Goal: Task Accomplishment & Management: Complete application form

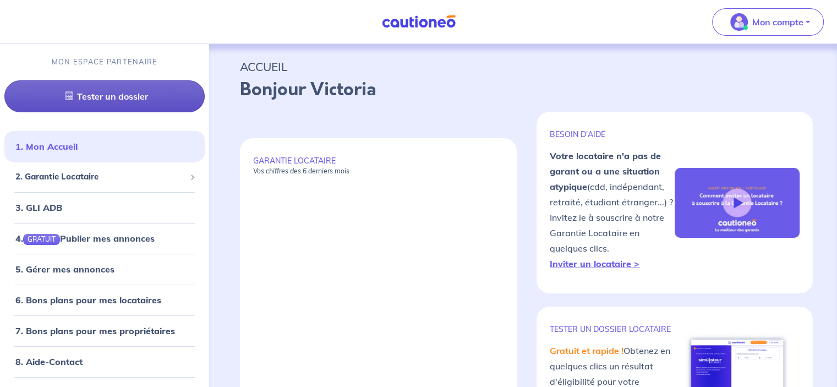
click at [134, 103] on link "Tester un dossier" at bounding box center [104, 96] width 200 height 32
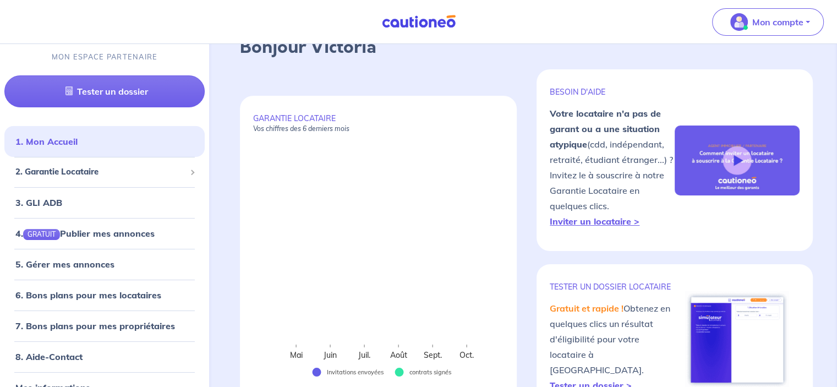
scroll to position [42, 0]
click at [735, 165] on img at bounding box center [737, 162] width 125 height 70
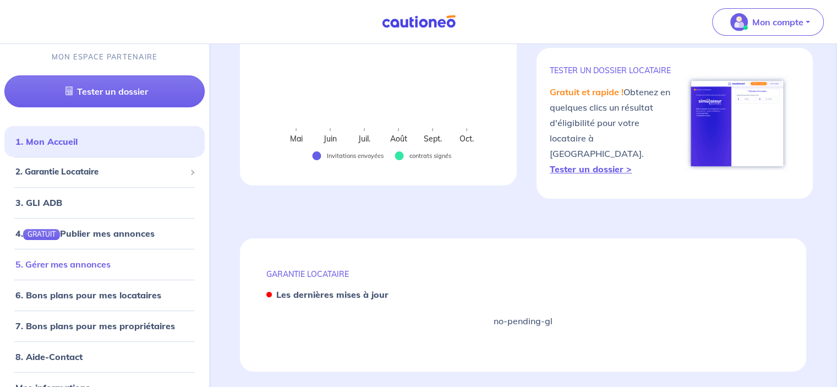
scroll to position [21, 0]
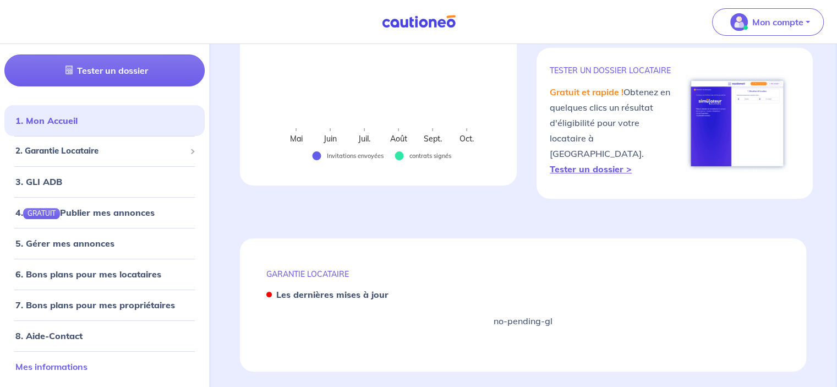
click at [69, 362] on link "Mes informations" at bounding box center [51, 366] width 72 height 11
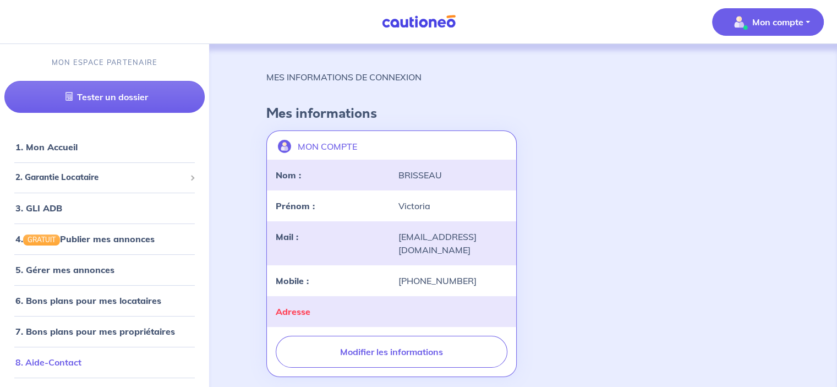
scroll to position [21, 0]
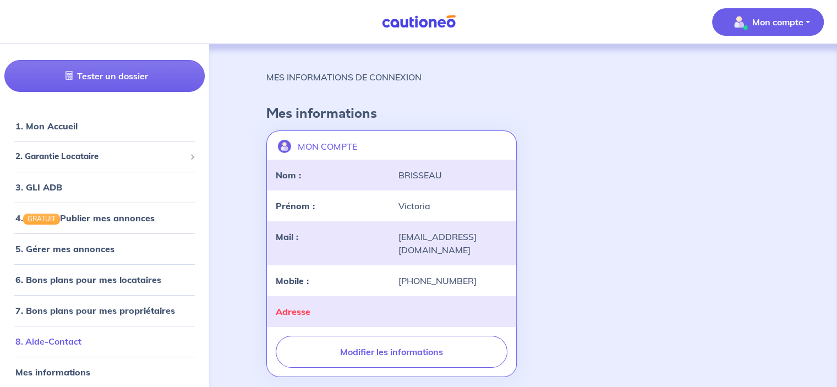
click at [46, 341] on link "8. Aide-Contact" at bounding box center [48, 341] width 66 height 11
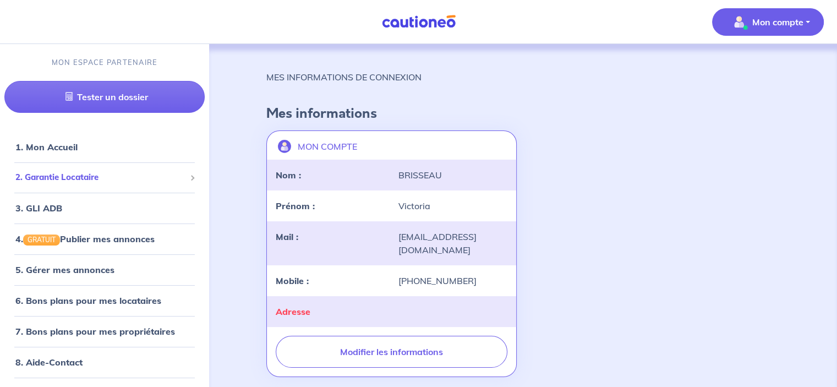
click at [110, 186] on div "2. Garantie Locataire" at bounding box center [104, 177] width 200 height 21
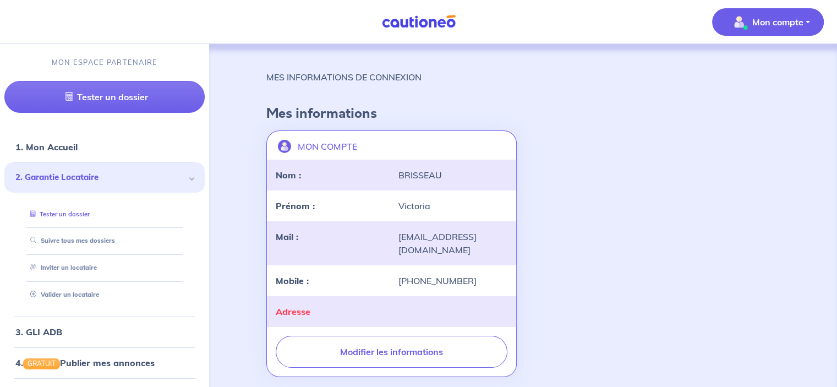
click at [90, 215] on link "Tester un dossier" at bounding box center [58, 214] width 64 height 8
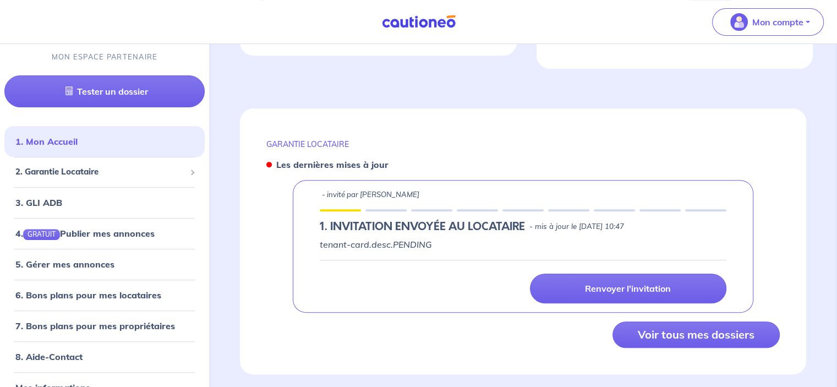
scroll to position [391, 0]
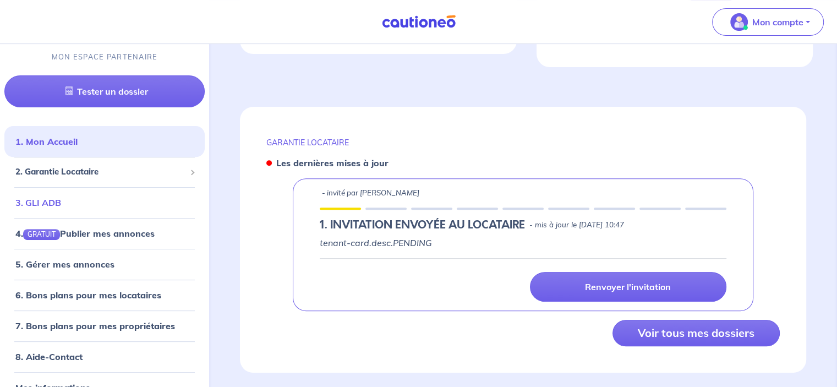
click at [61, 200] on link "3. GLI ADB" at bounding box center [38, 202] width 46 height 11
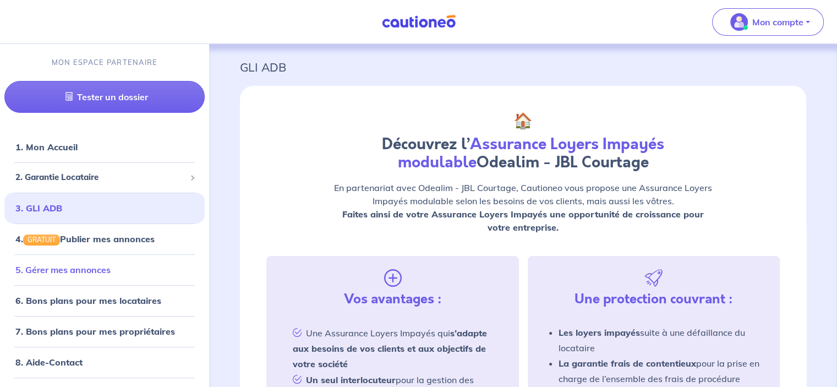
scroll to position [21, 0]
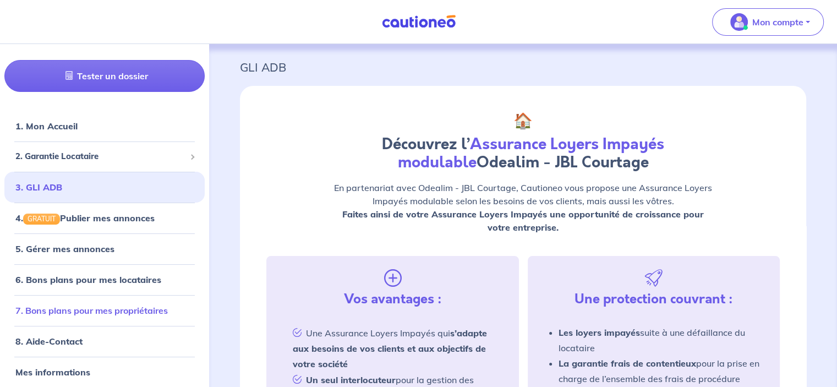
click at [94, 309] on link "7. Bons plans pour mes propriétaires" at bounding box center [91, 310] width 152 height 11
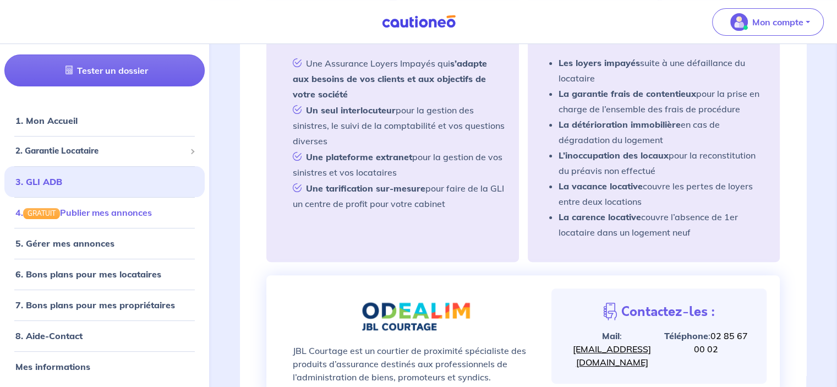
scroll to position [271, 0]
click at [81, 341] on link "8. Aide-Contact" at bounding box center [48, 335] width 66 height 11
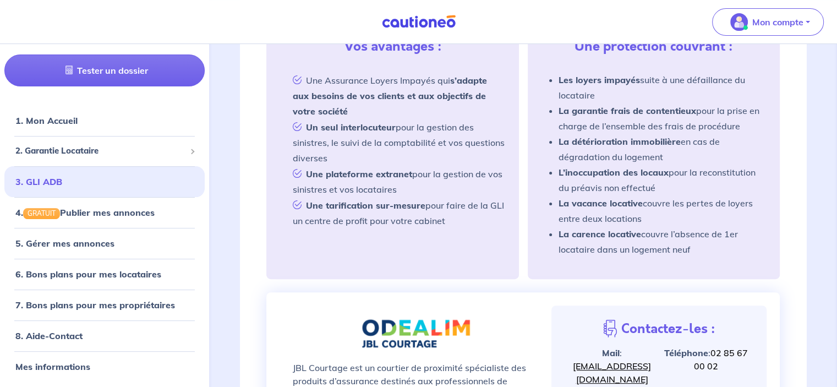
scroll to position [105, 0]
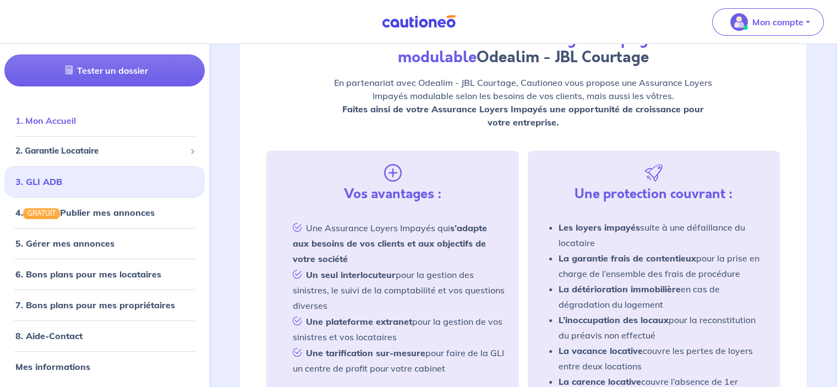
click at [76, 116] on link "1. Mon Accueil" at bounding box center [45, 120] width 61 height 11
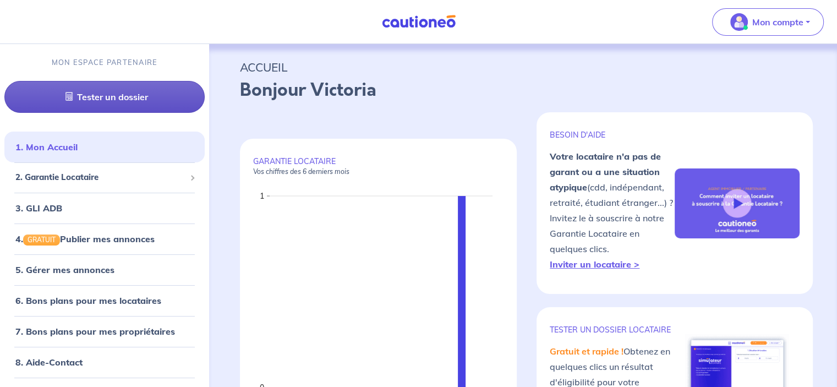
click at [148, 98] on link "Tester un dossier" at bounding box center [104, 97] width 200 height 32
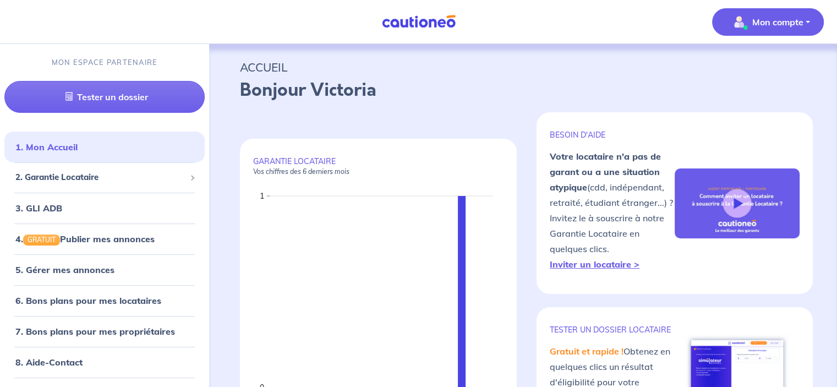
click at [766, 31] on button "Mon compte" at bounding box center [768, 22] width 112 height 28
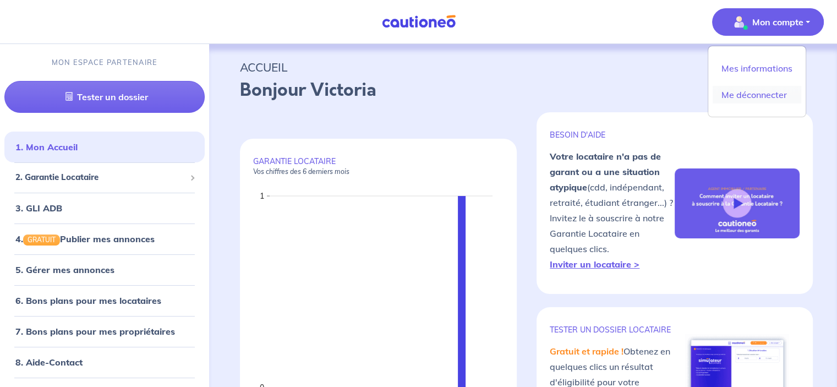
click at [760, 92] on link "Me déconnecter" at bounding box center [757, 95] width 89 height 18
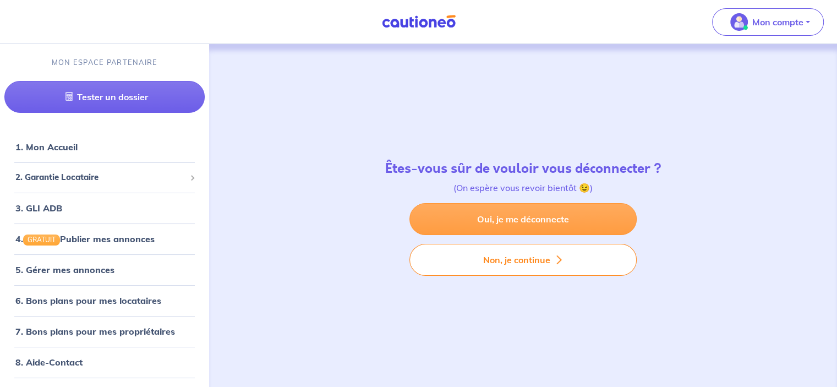
click at [523, 217] on link "Oui, je me déconnecte" at bounding box center [523, 219] width 227 height 32
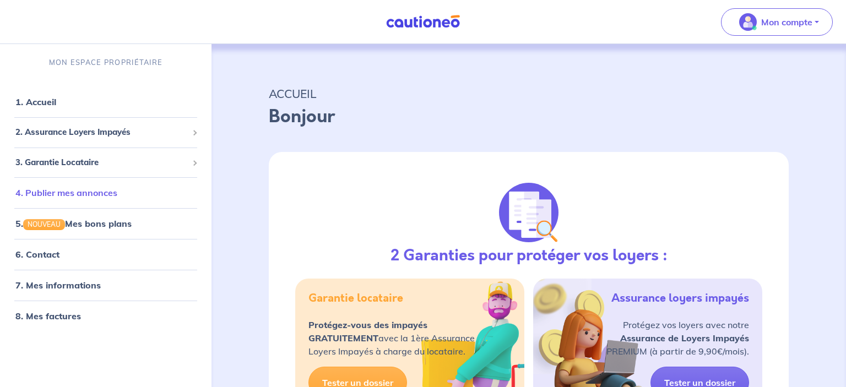
select select "FR"
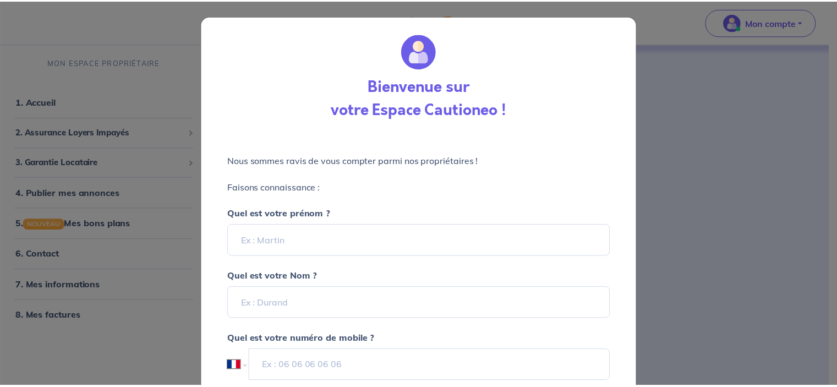
scroll to position [90, 0]
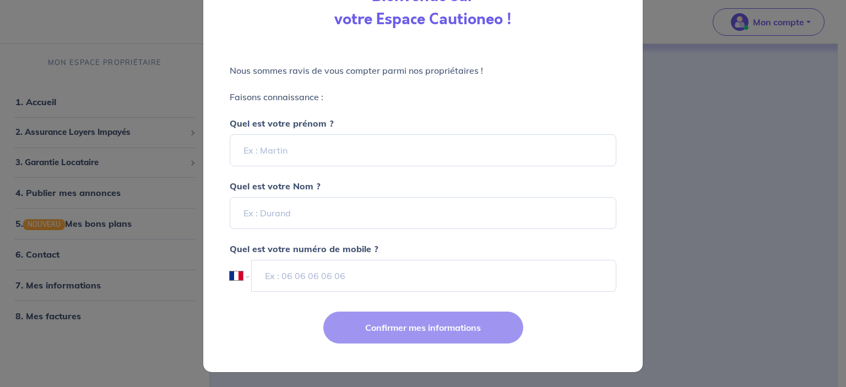
drag, startPoint x: 733, startPoint y: 225, endPoint x: 358, endPoint y: 169, distance: 379.0
click at [358, 169] on div "Bienvenue sur votre Espace Cautioneo ! Nous sommes ravis de vous compter parmi …" at bounding box center [423, 193] width 846 height 387
click at [312, 132] on div "Quel est votre prénom ?" at bounding box center [423, 134] width 386 height 63
click at [317, 145] on input "Quel est votre prénom ?" at bounding box center [423, 150] width 386 height 32
type input "Christian"
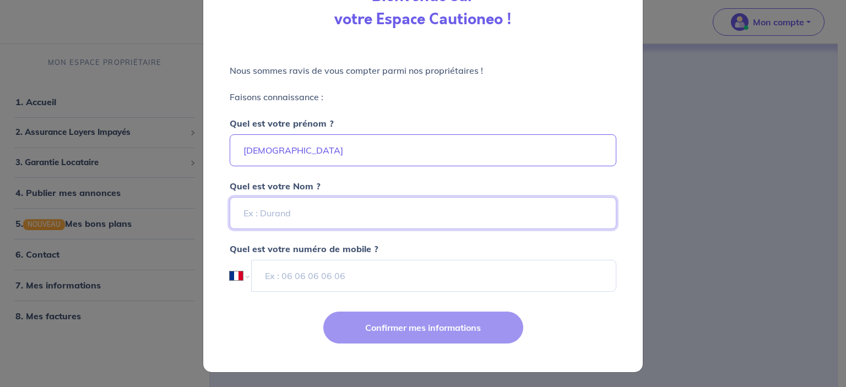
type input "m"
type input "MENARD"
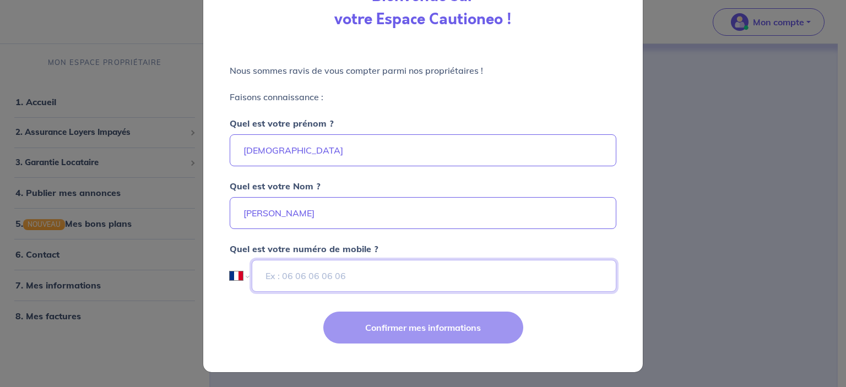
click at [375, 275] on input "tel" at bounding box center [434, 276] width 364 height 32
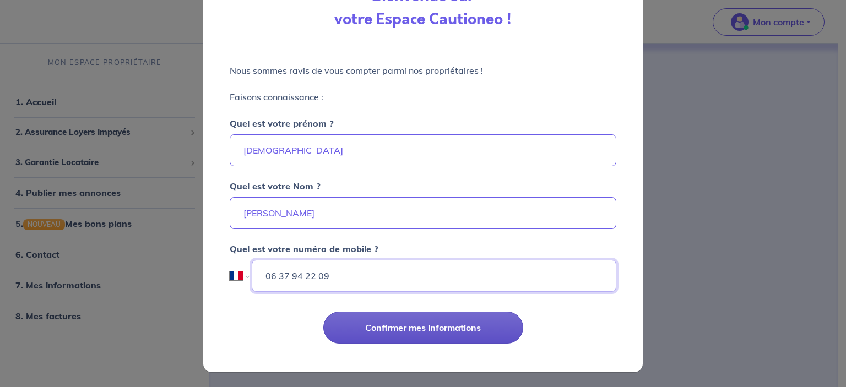
type input "06 37 94 22 09"
click at [407, 335] on button "Confirmer mes informations" at bounding box center [423, 328] width 200 height 32
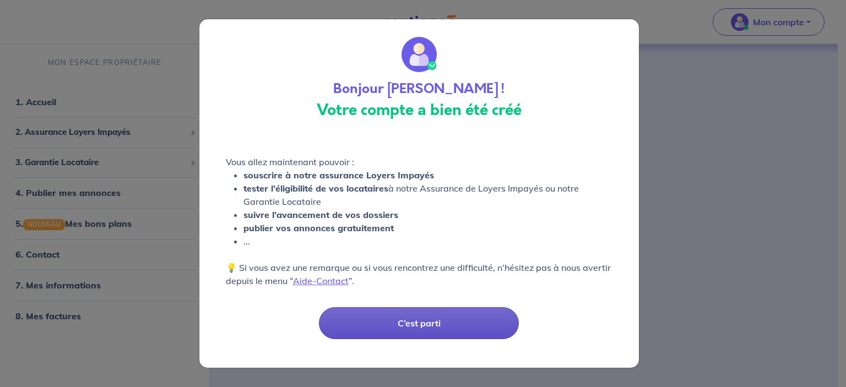
click at [393, 326] on button "C’est parti" at bounding box center [419, 323] width 200 height 32
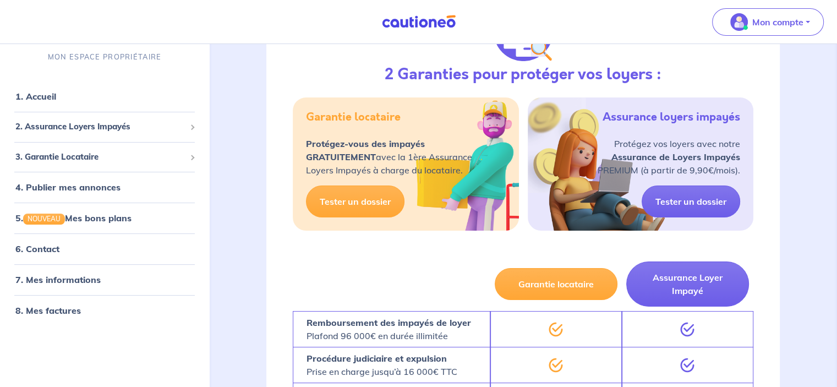
scroll to position [182, 0]
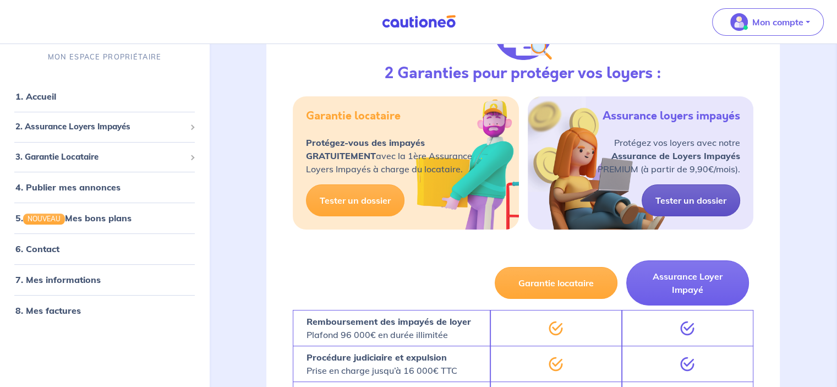
click at [663, 195] on link "Tester un dossier" at bounding box center [691, 200] width 99 height 32
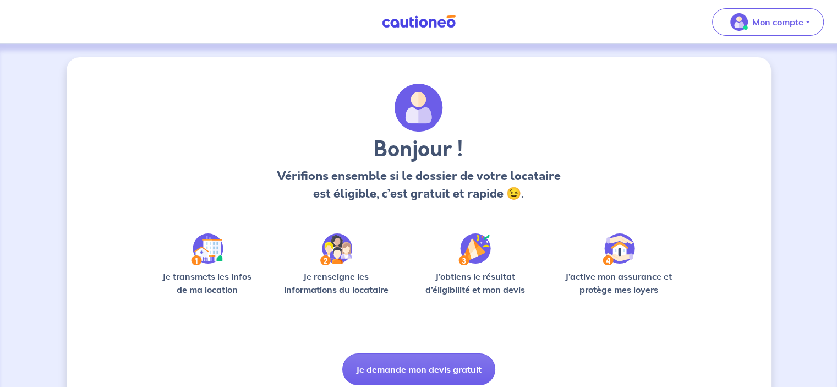
scroll to position [42, 0]
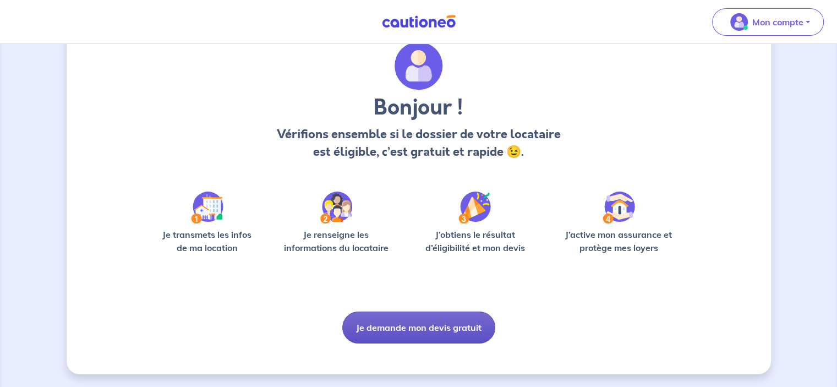
click at [395, 330] on button "Je demande mon devis gratuit" at bounding box center [418, 328] width 153 height 32
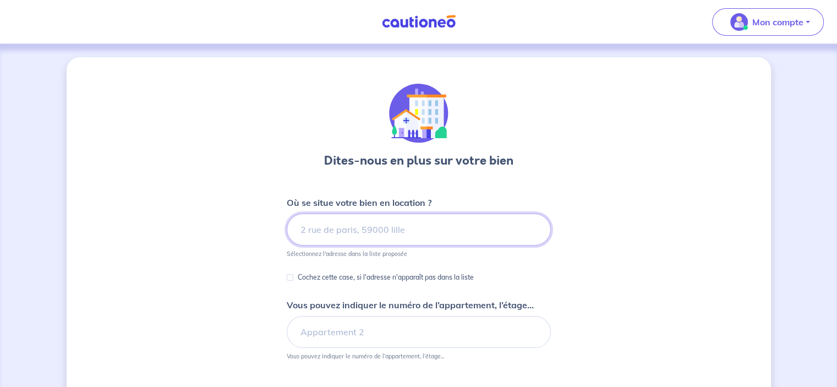
click at [358, 230] on input at bounding box center [419, 230] width 264 height 32
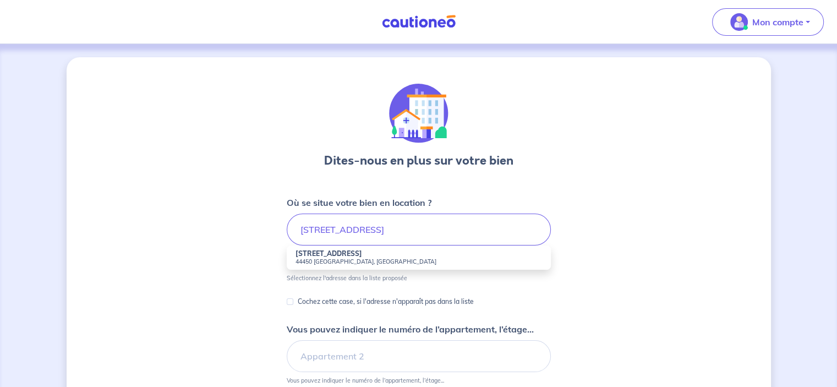
click at [390, 257] on li "33 Rue du Granit 44450 Saint-Julien-de-Concelles, France" at bounding box center [419, 258] width 264 height 24
type input "33 Rue du Granit, 44450 Saint-Julien-de-Concelles, France"
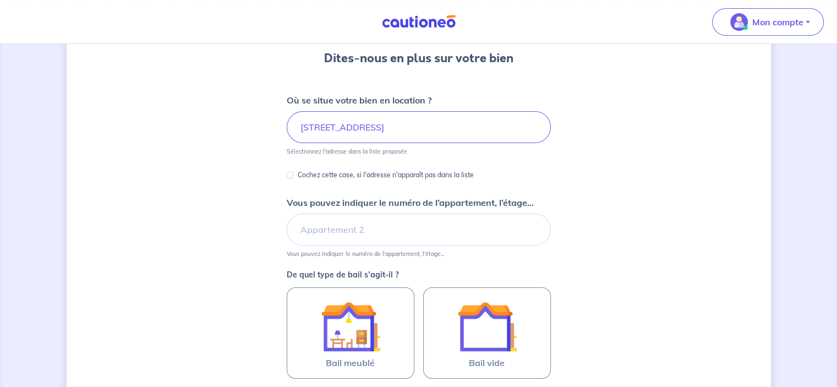
scroll to position [103, 0]
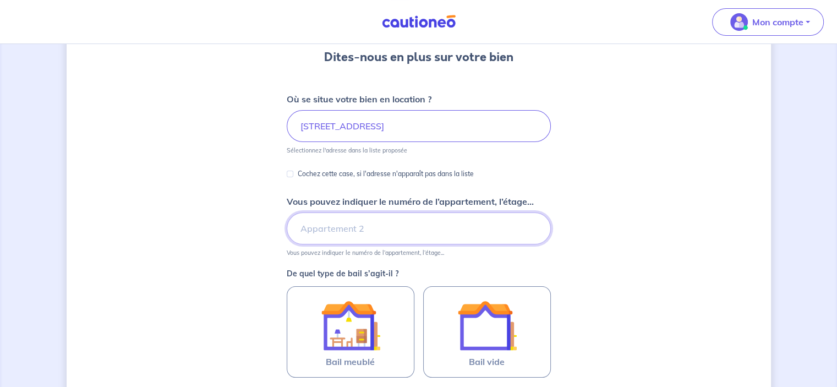
click at [357, 231] on input "Vous pouvez indiquer le numéro de l’appartement, l’étage..." at bounding box center [419, 228] width 264 height 32
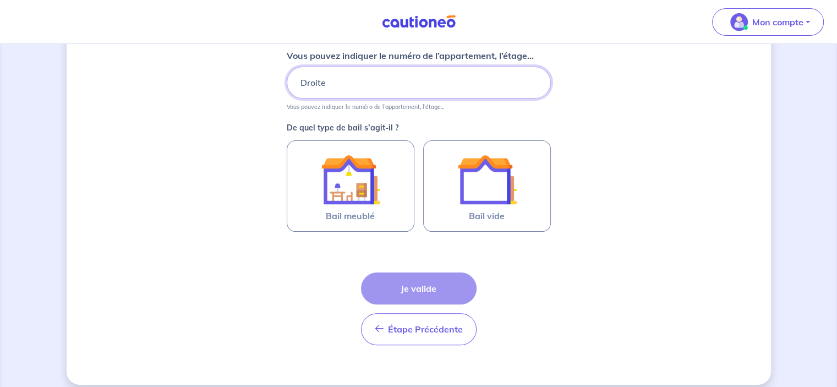
scroll to position [259, 0]
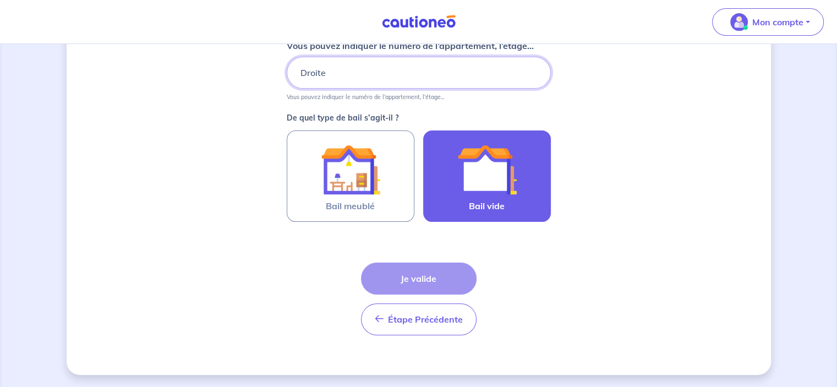
type input "Droite"
click at [469, 202] on span "Bail vide" at bounding box center [487, 205] width 36 height 13
click at [0, 0] on input "Bail vide" at bounding box center [0, 0] width 0 height 0
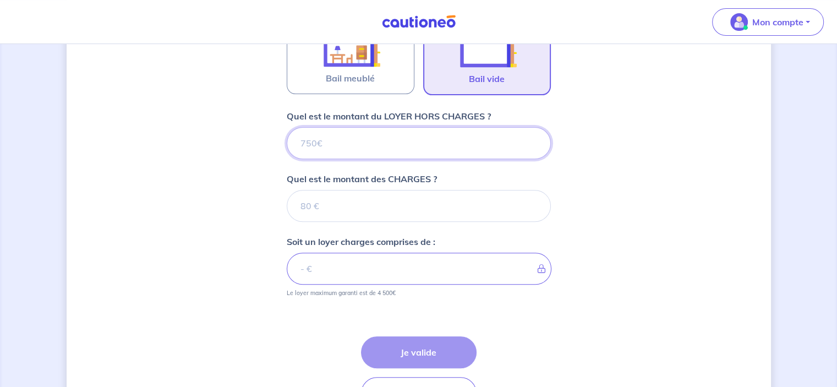
scroll to position [386, 0]
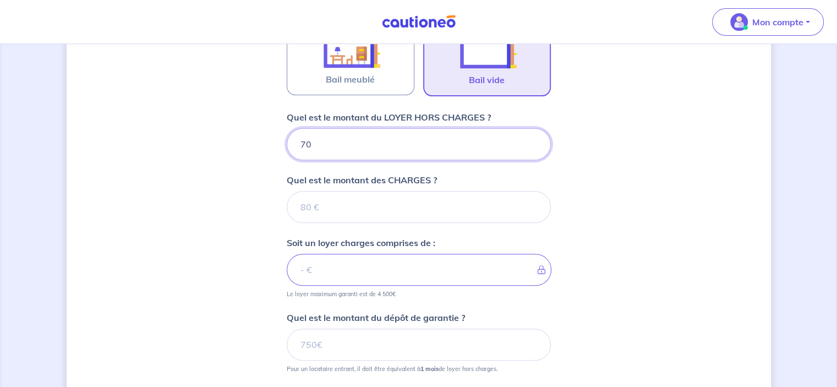
type input "700"
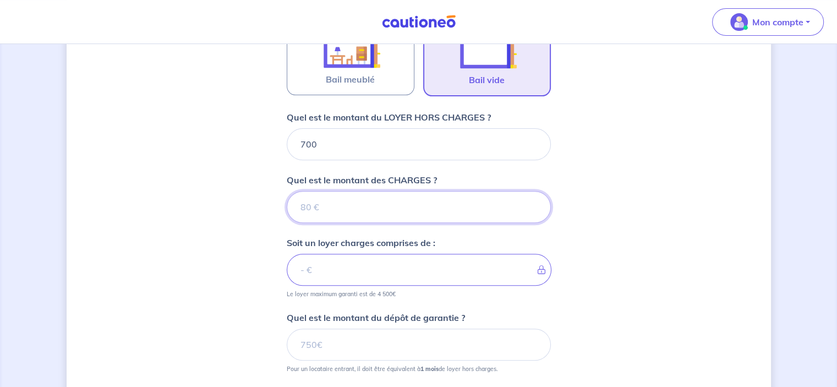
click at [372, 201] on input "Quel est le montant des CHARGES ?" at bounding box center [419, 207] width 264 height 32
type input "0"
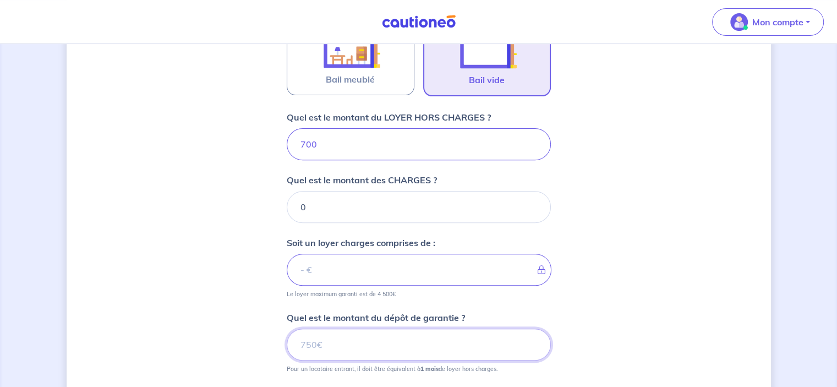
type input "700"
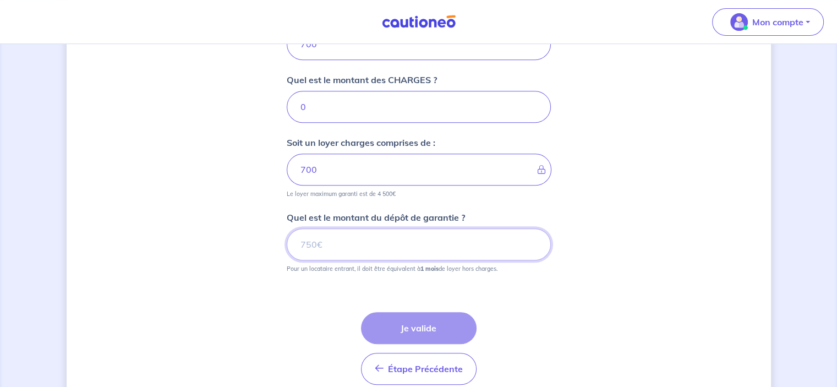
scroll to position [493, 0]
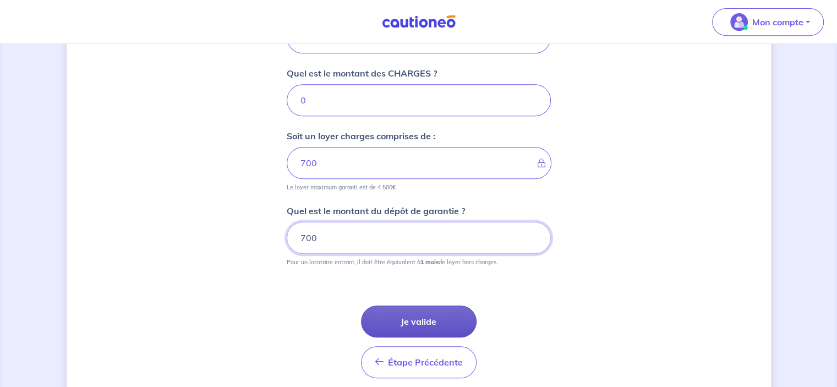
type input "700"
click at [413, 319] on button "Je valide" at bounding box center [419, 322] width 116 height 32
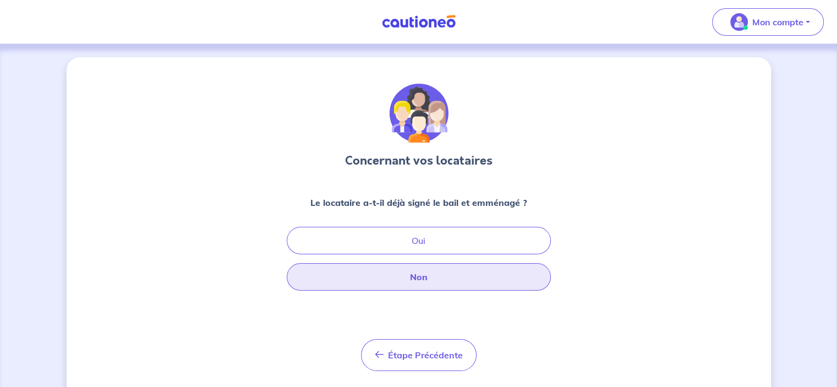
click at [415, 284] on button "Non" at bounding box center [419, 277] width 264 height 28
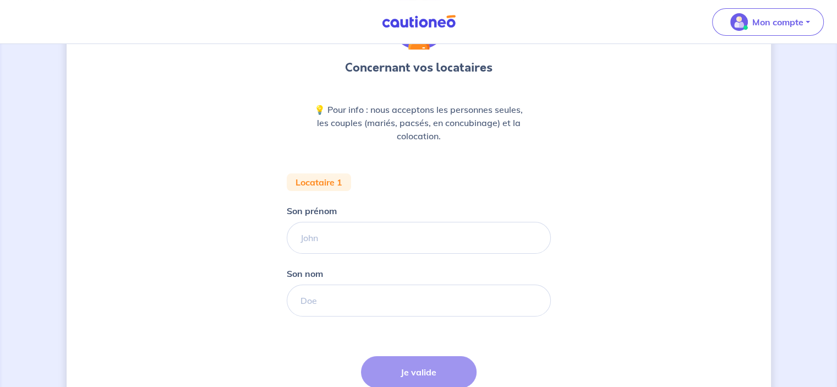
scroll to position [96, 0]
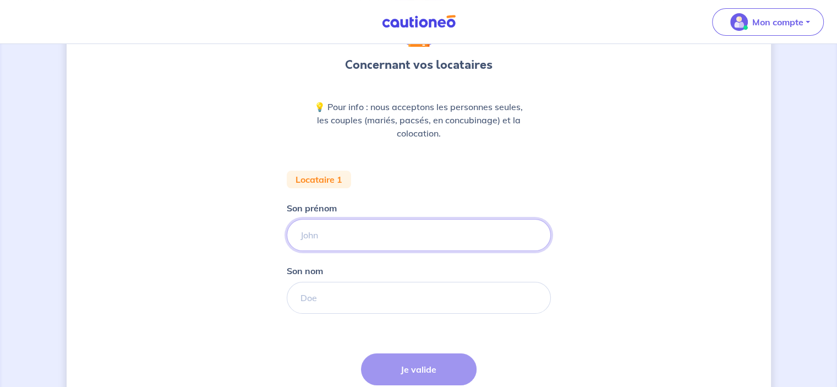
click at [375, 232] on input "Son prénom" at bounding box center [419, 235] width 264 height 32
type input "Sabrina"
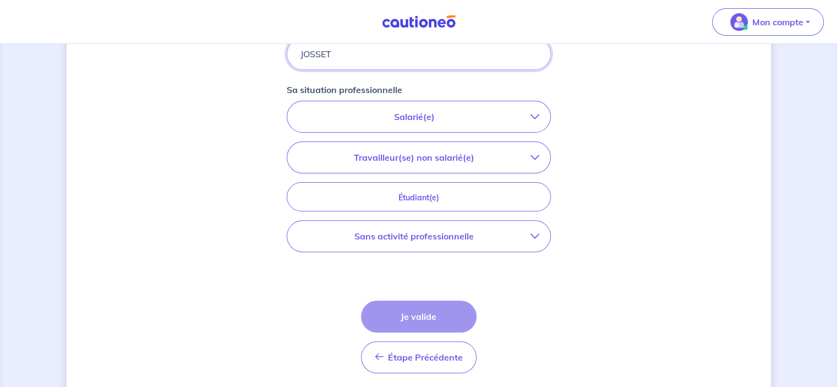
scroll to position [355, 0]
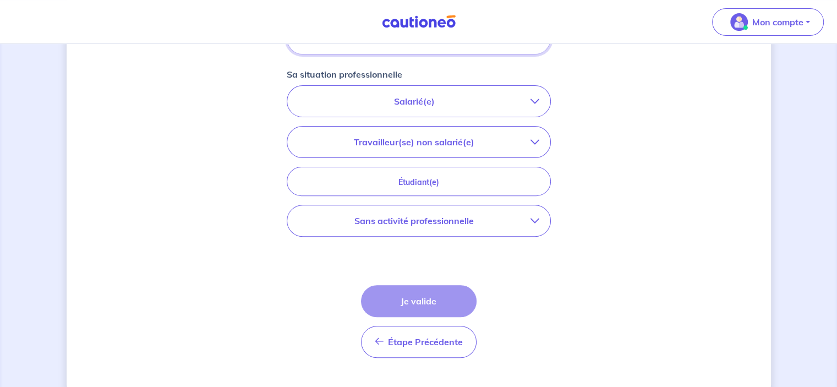
type input "JOSSET"
click at [376, 101] on p "Salarié(e)" at bounding box center [414, 101] width 232 height 13
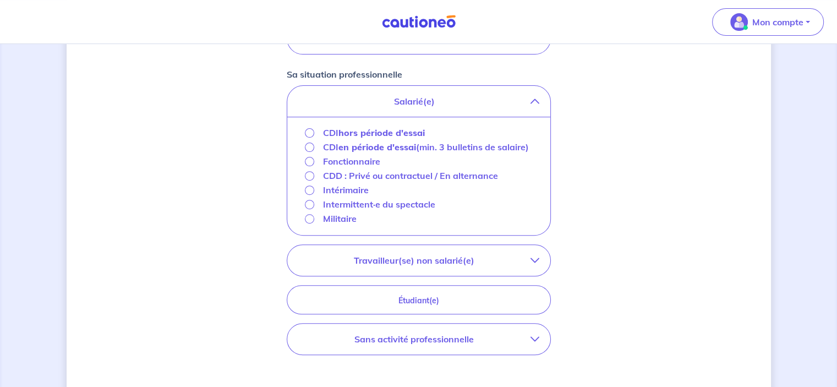
click at [363, 135] on strong "hors période d'essai" at bounding box center [382, 132] width 86 height 11
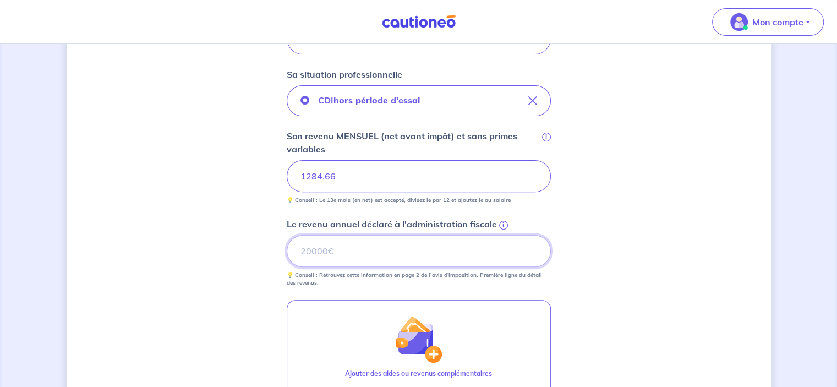
click at [393, 250] on input "Le revenu annuel déclaré à l'administration fiscale i" at bounding box center [419, 251] width 264 height 32
click at [503, 225] on span "i" at bounding box center [503, 225] width 9 height 9
click at [503, 235] on input "Le revenu annuel déclaré à l'administration fiscale i" at bounding box center [419, 251] width 264 height 32
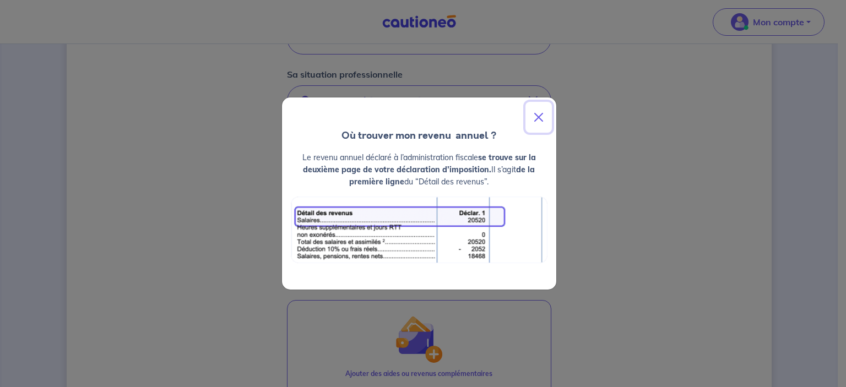
click at [535, 119] on button "Close" at bounding box center [538, 117] width 26 height 31
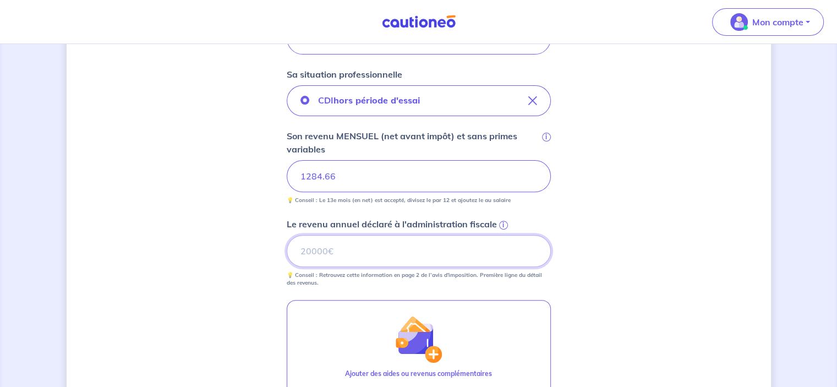
click at [328, 246] on input "Le revenu annuel déclaré à l'administration fiscale i" at bounding box center [419, 251] width 264 height 32
type input "16775"
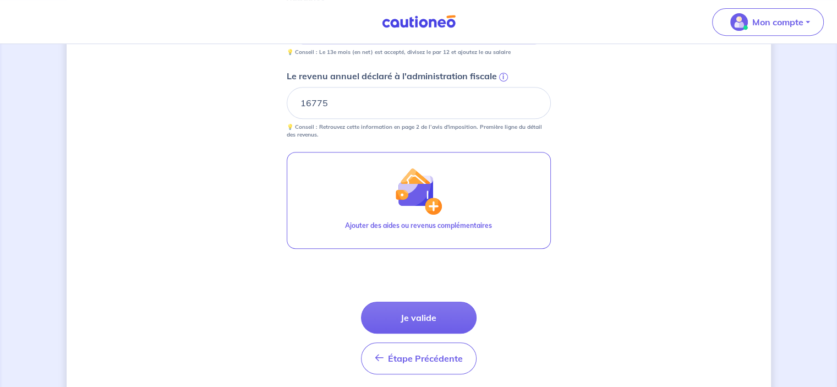
scroll to position [531, 0]
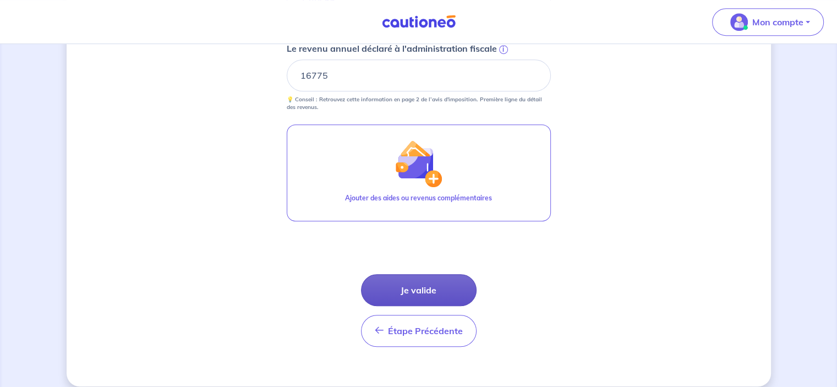
click at [444, 281] on button "Je valide" at bounding box center [419, 290] width 116 height 32
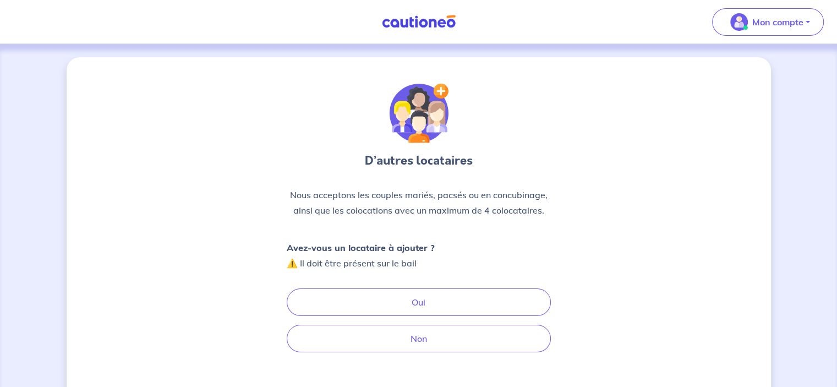
scroll to position [80, 0]
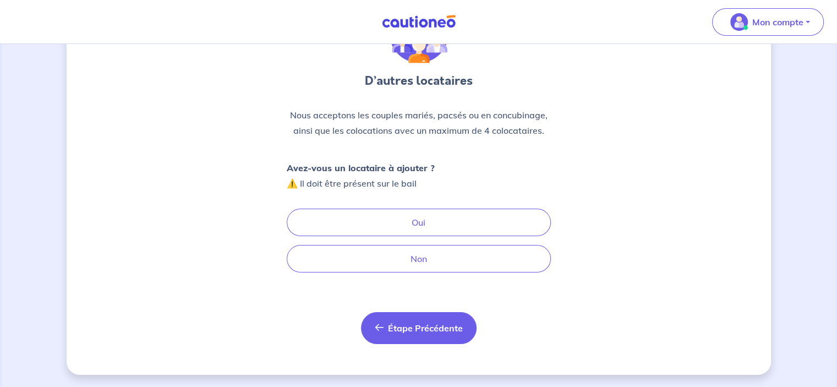
click at [395, 320] on button "Étape Précédente Précédent" at bounding box center [419, 328] width 116 height 32
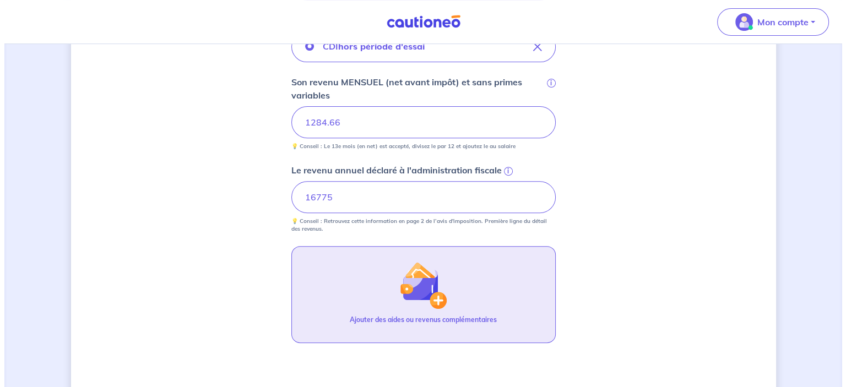
scroll to position [410, 0]
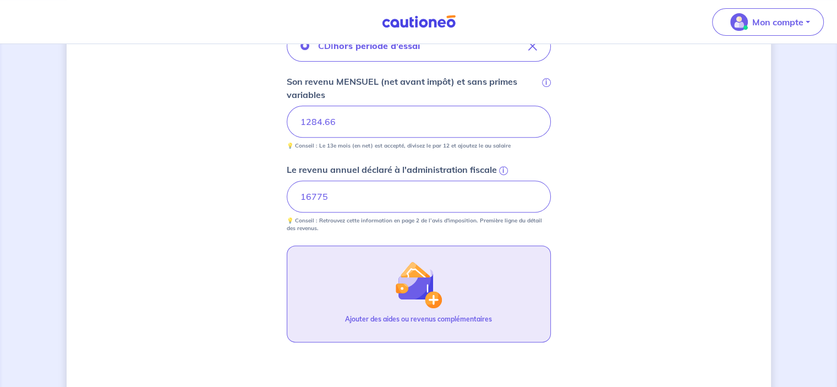
click at [427, 279] on img "button" at bounding box center [418, 284] width 47 height 47
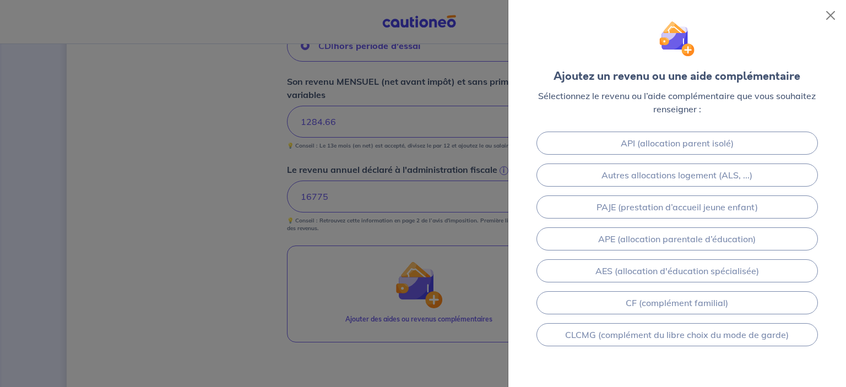
scroll to position [223, 0]
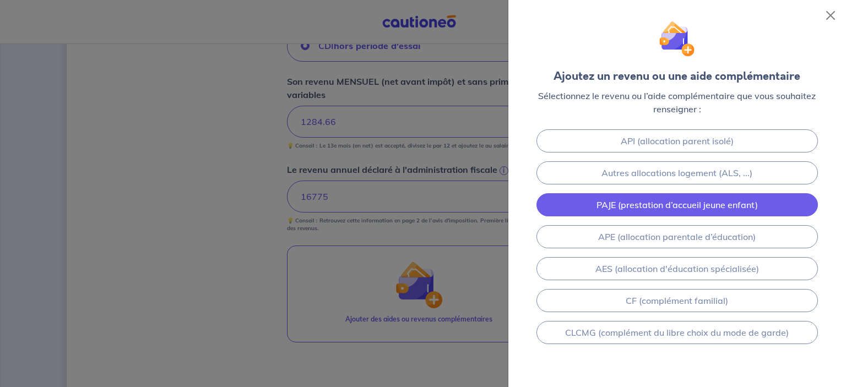
click at [605, 206] on link "PAJE (prestation d’accueil jeune enfant)" at bounding box center [676, 204] width 281 height 23
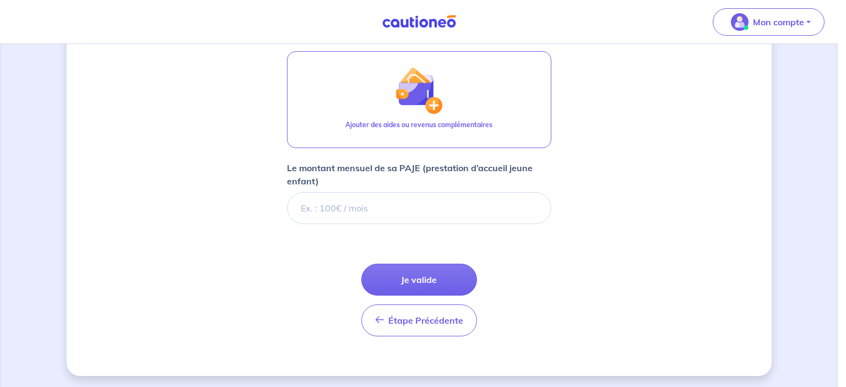
scroll to position [0, 0]
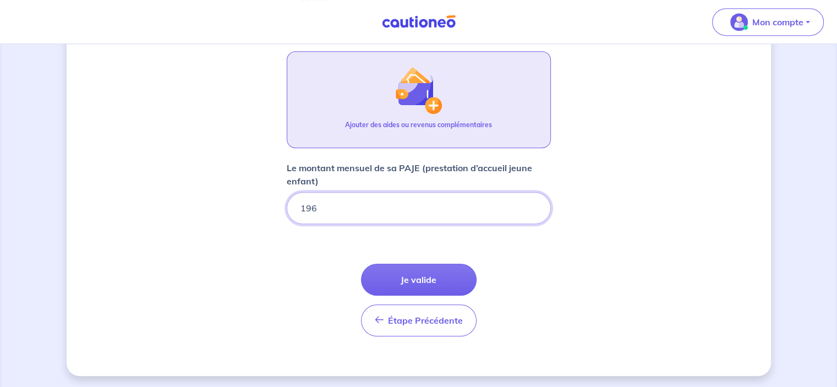
type input "196"
click at [450, 129] on div "Ajouter des aides ou revenus complémentaires" at bounding box center [418, 129] width 147 height 19
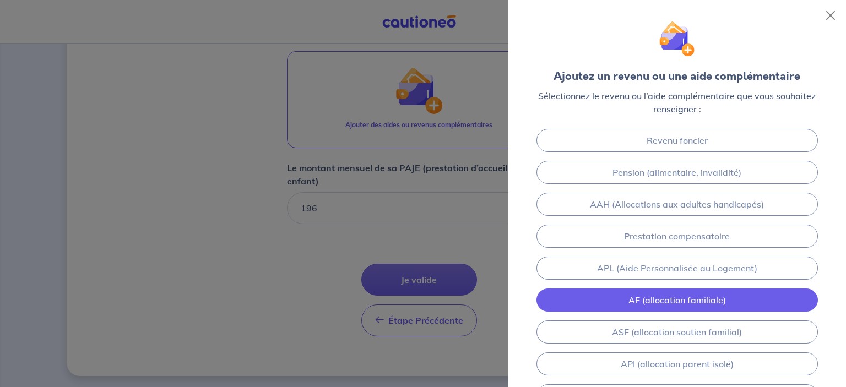
click at [692, 293] on link "AF (allocation familiale)" at bounding box center [676, 299] width 281 height 23
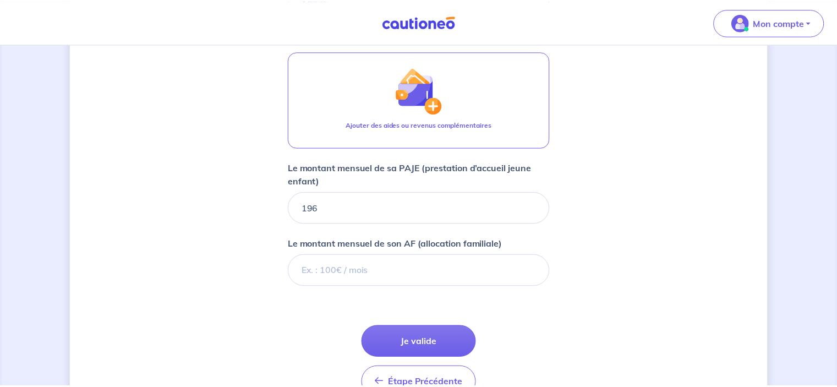
scroll to position [667, 0]
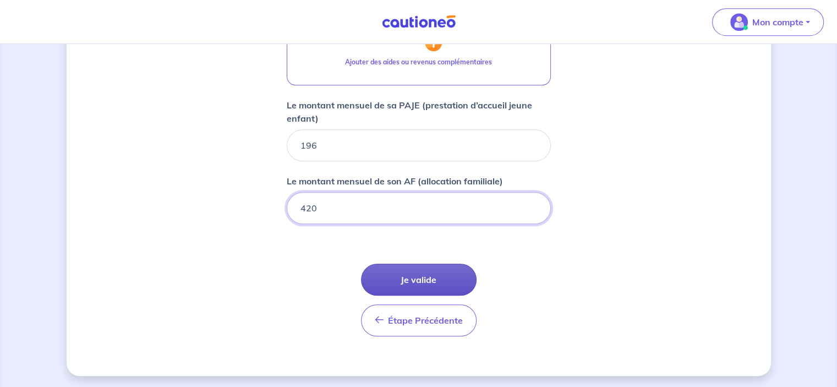
type input "420"
click at [432, 275] on button "Je valide" at bounding box center [419, 280] width 116 height 32
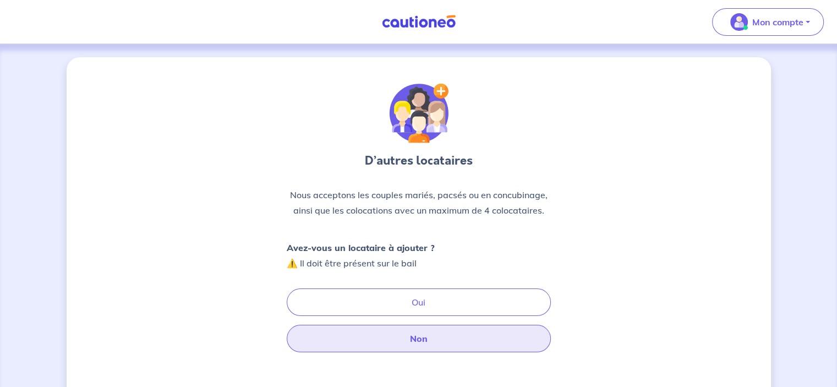
click at [432, 336] on button "Non" at bounding box center [419, 339] width 264 height 28
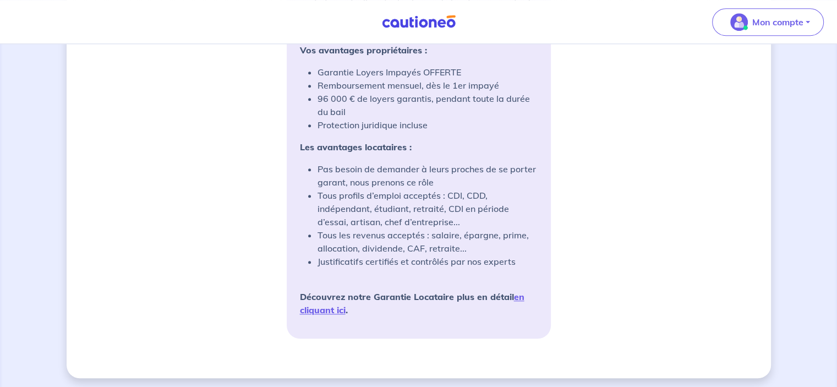
scroll to position [947, 0]
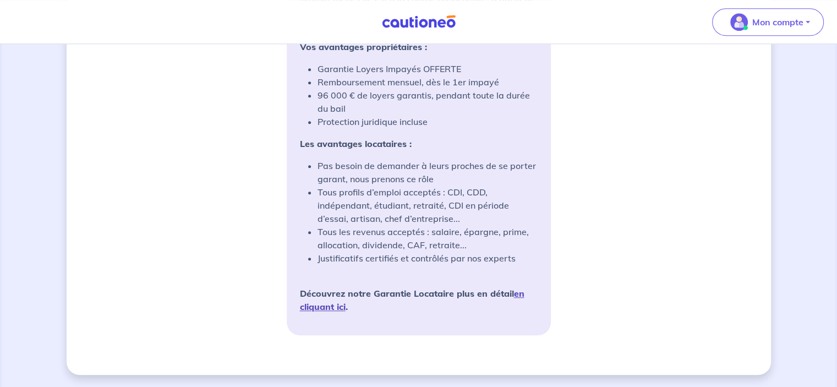
click at [516, 290] on link "en cliquant ici" at bounding box center [412, 300] width 225 height 24
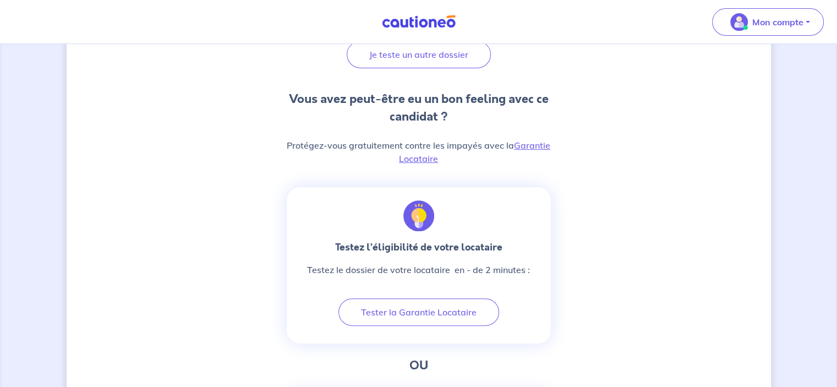
scroll to position [238, 0]
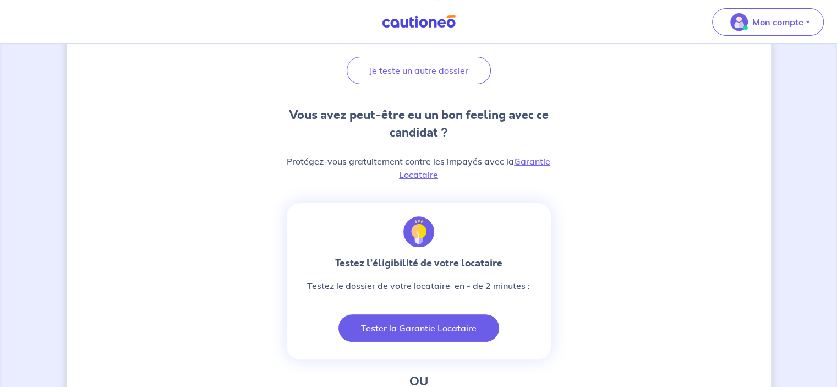
click at [417, 330] on button "Tester la Garantie Locataire" at bounding box center [419, 328] width 161 height 28
